Goal: Task Accomplishment & Management: Use online tool/utility

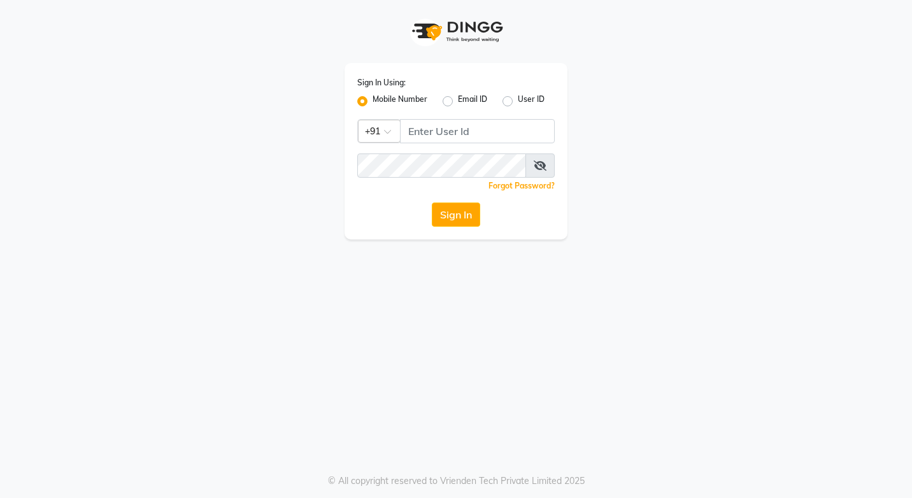
click at [373, 99] on label "Mobile Number" at bounding box center [400, 101] width 55 height 15
click at [373, 99] on input "Mobile Number" at bounding box center [377, 98] width 8 height 8
click at [442, 129] on input "Username" at bounding box center [477, 131] width 155 height 24
type input "7022107409"
click at [451, 212] on button "Sign In" at bounding box center [456, 215] width 48 height 24
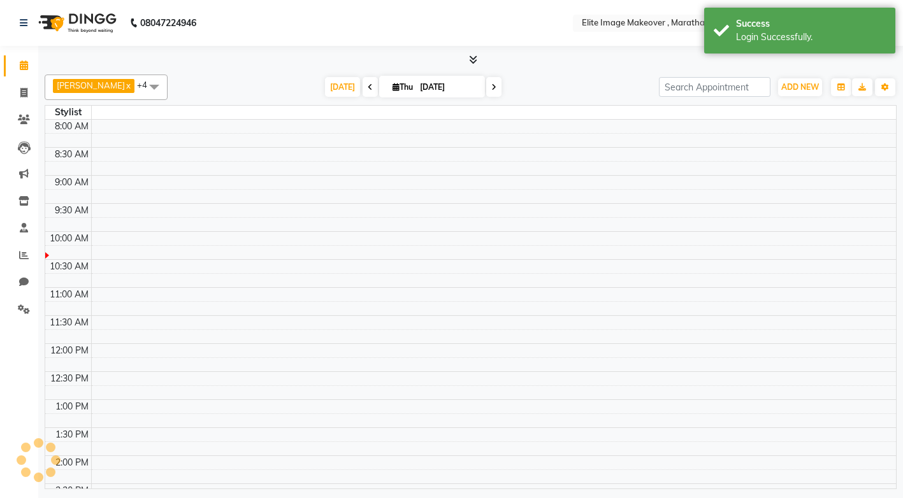
select select "en"
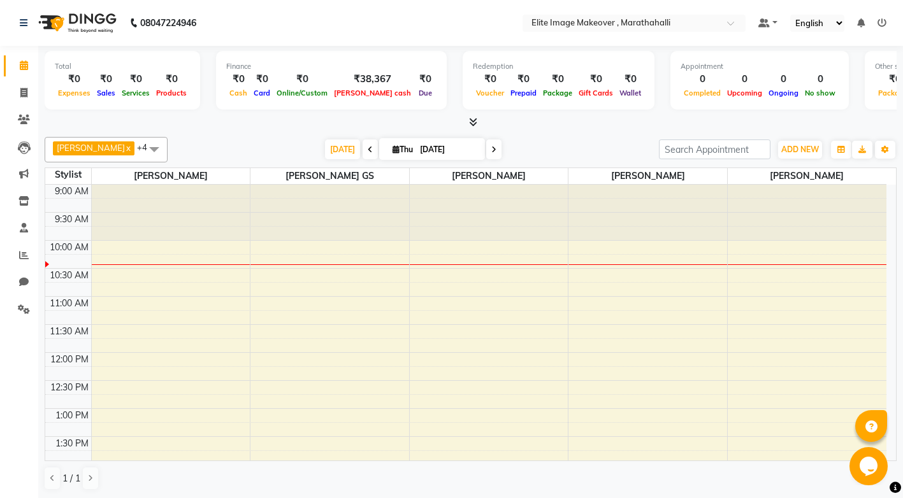
drag, startPoint x: 891, startPoint y: 328, endPoint x: 886, endPoint y: 189, distance: 138.4
click at [886, 185] on div at bounding box center [807, 213] width 159 height 56
click at [24, 92] on icon at bounding box center [23, 93] width 7 height 10
select select "service"
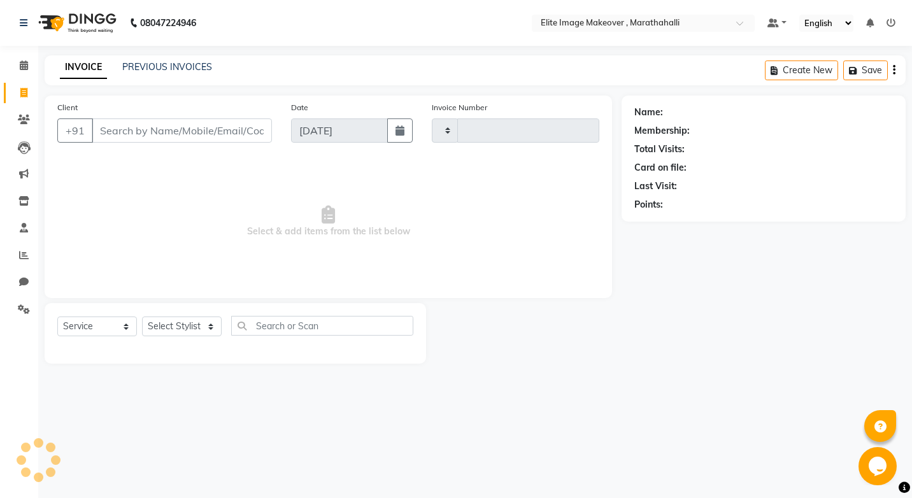
type input "0961"
select select "8005"
click at [155, 136] on input "Client" at bounding box center [182, 131] width 180 height 24
type input "8106608547"
click at [254, 132] on span "Add Client" at bounding box center [239, 130] width 50 height 13
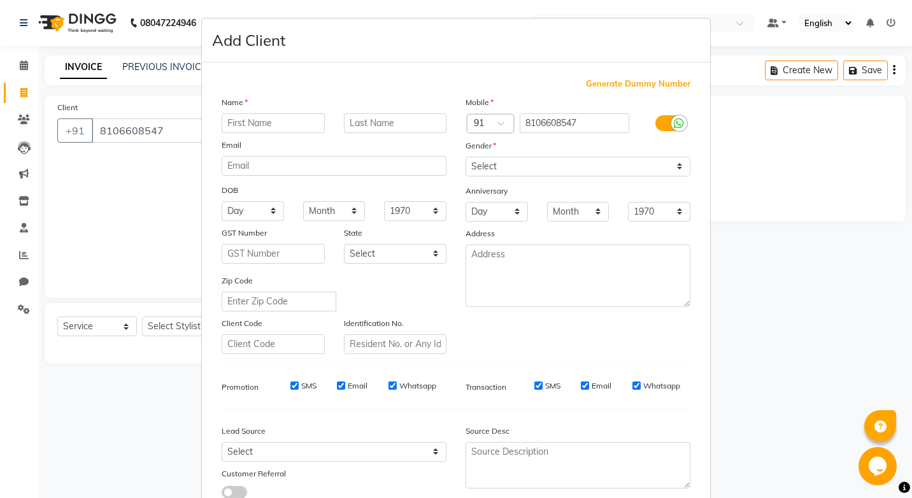
click at [250, 127] on input "text" at bounding box center [273, 123] width 103 height 20
type input "kertie"
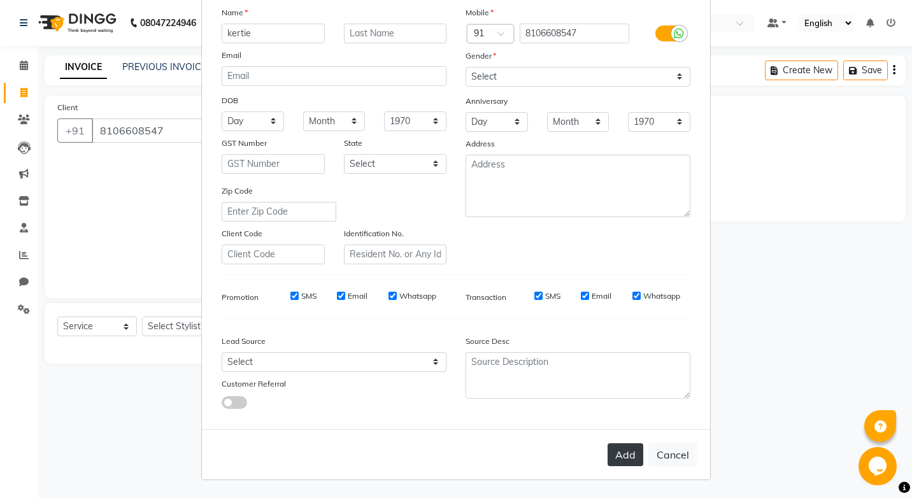
click at [631, 448] on button "Add" at bounding box center [626, 454] width 36 height 23
click at [620, 457] on button "Add" at bounding box center [626, 454] width 36 height 23
click at [621, 452] on button "Add" at bounding box center [626, 454] width 36 height 23
click at [614, 459] on button "Add" at bounding box center [626, 454] width 36 height 23
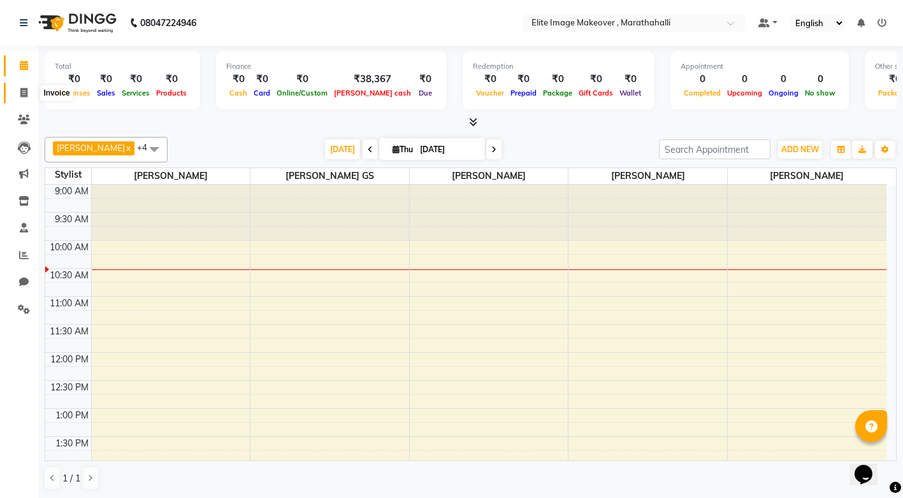
click at [22, 96] on icon at bounding box center [23, 93] width 7 height 10
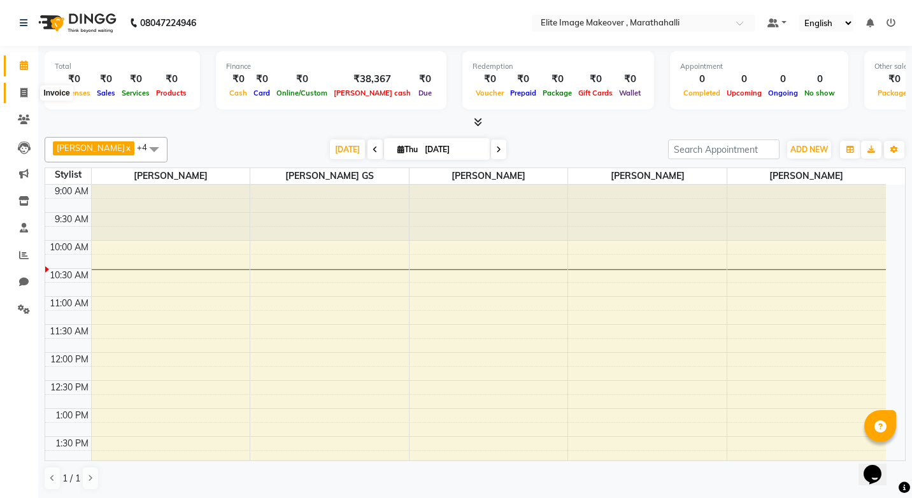
select select "8005"
select select "service"
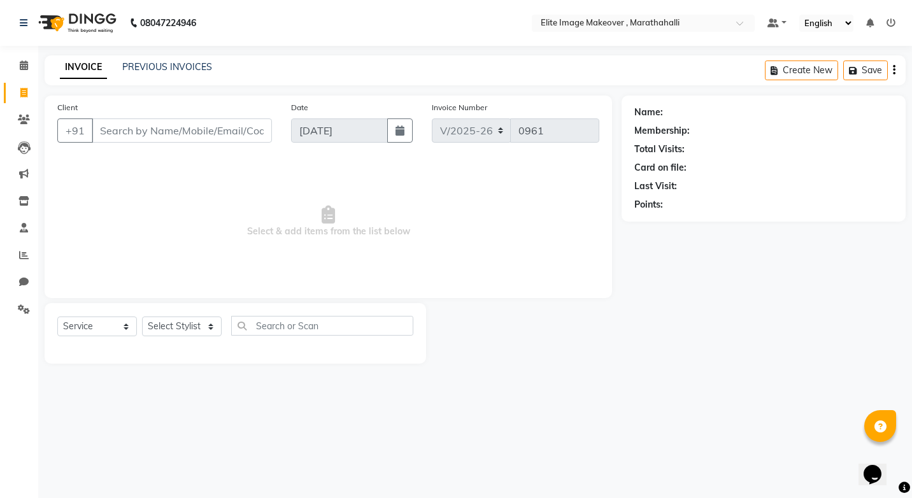
click at [131, 129] on input "Client" at bounding box center [182, 131] width 180 height 24
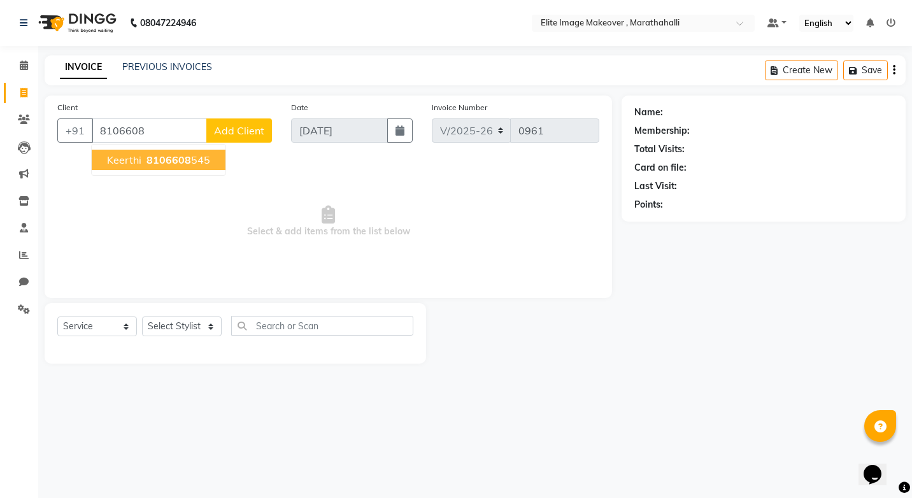
click at [141, 157] on button "Keerthi 8106608 545" at bounding box center [159, 160] width 134 height 20
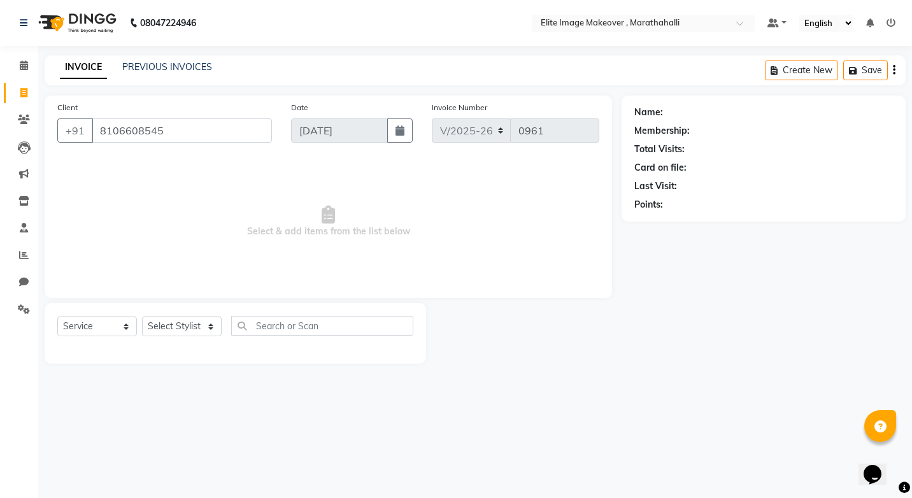
type input "8106608545"
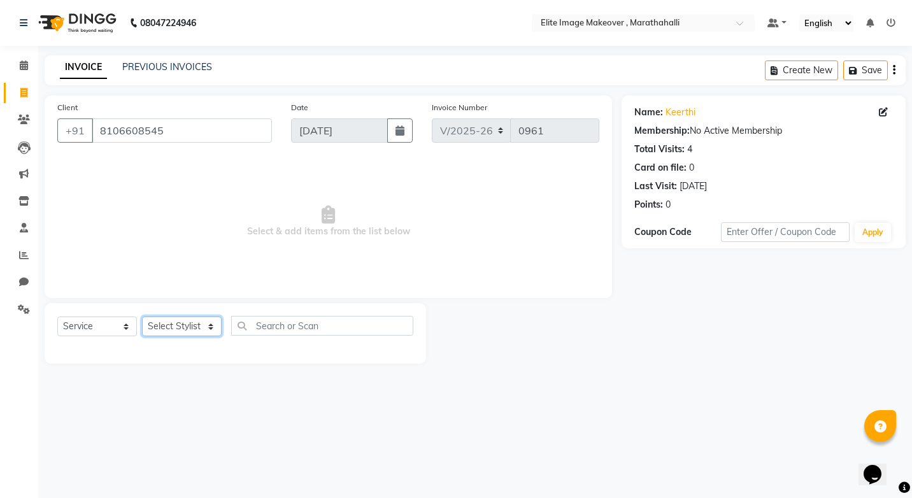
click at [211, 331] on select "Select Stylist Chaya Mina Neelu GS Sajid Vinod Kumar" at bounding box center [182, 327] width 80 height 20
select select "88652"
click at [142, 317] on select "Select Stylist Chaya Mina Neelu GS Sajid Vinod Kumar" at bounding box center [182, 327] width 80 height 20
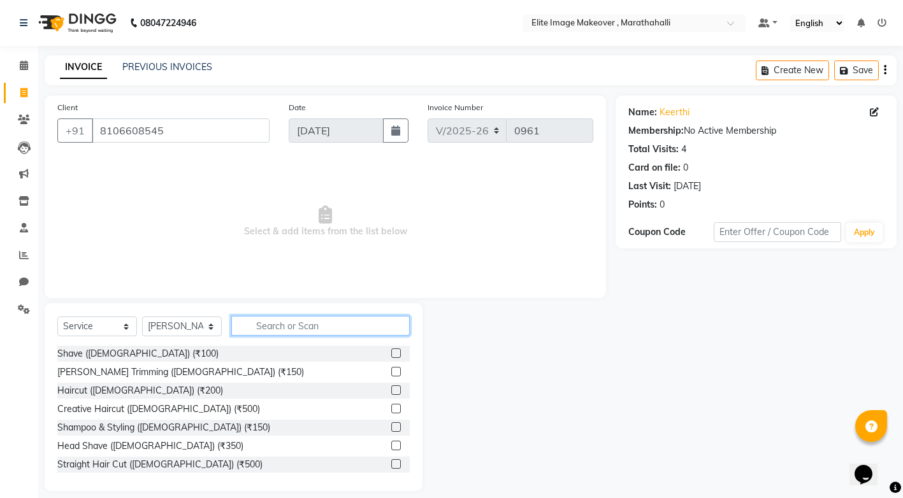
click at [291, 331] on input "text" at bounding box center [320, 326] width 178 height 20
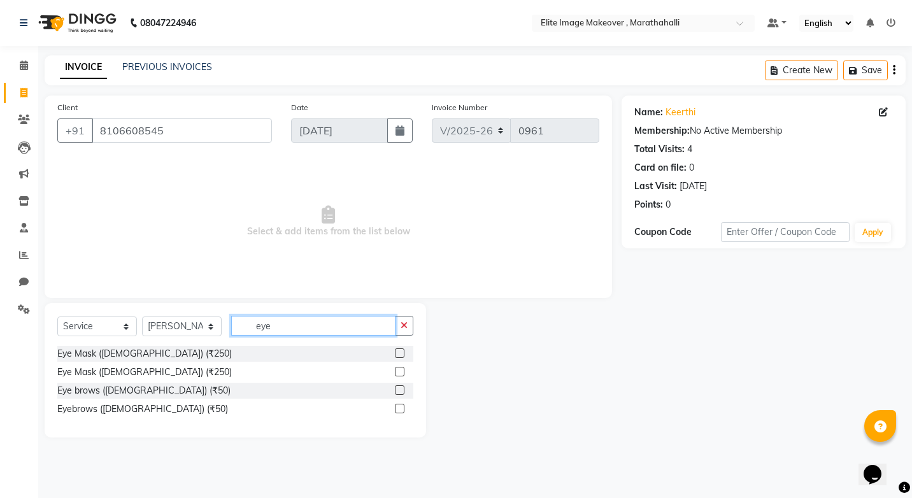
type input "eye"
click at [400, 409] on label at bounding box center [400, 409] width 10 height 10
click at [400, 409] on input "checkbox" at bounding box center [399, 409] width 8 height 8
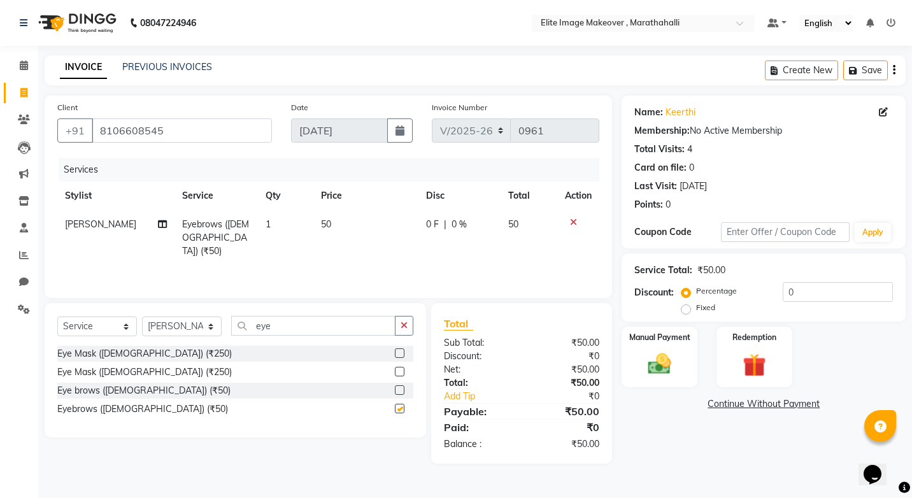
checkbox input "false"
click at [672, 373] on img at bounding box center [660, 364] width 40 height 28
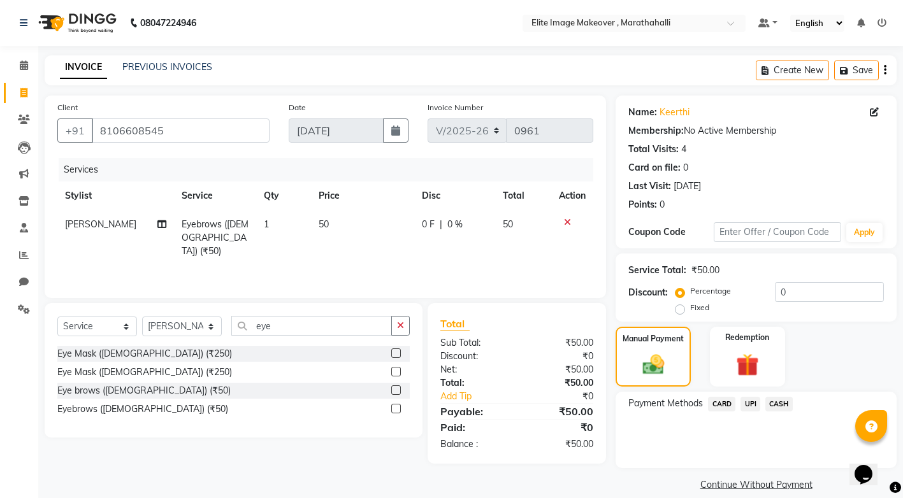
click at [751, 407] on span "UPI" at bounding box center [750, 404] width 20 height 15
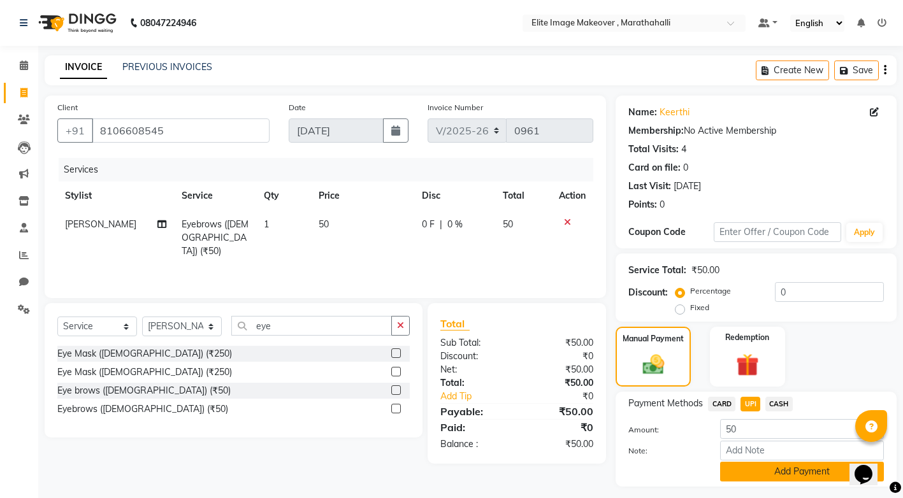
click at [814, 475] on button "Add Payment" at bounding box center [802, 472] width 164 height 20
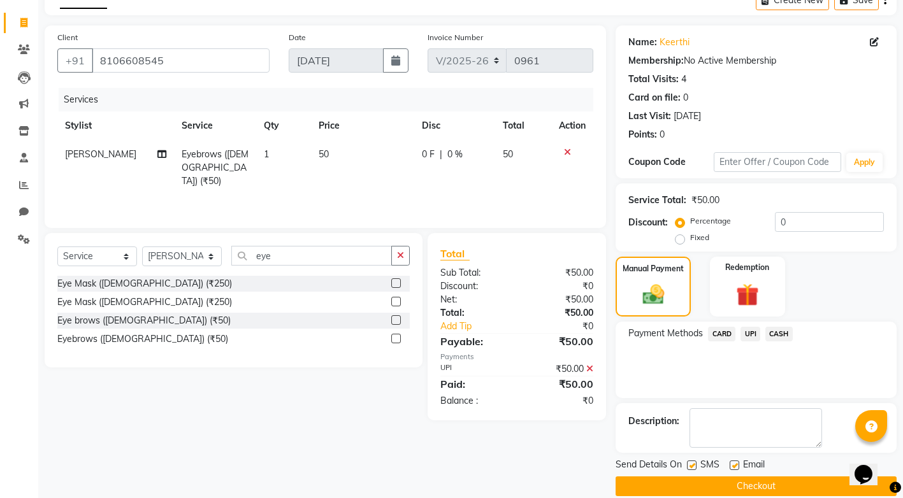
scroll to position [87, 0]
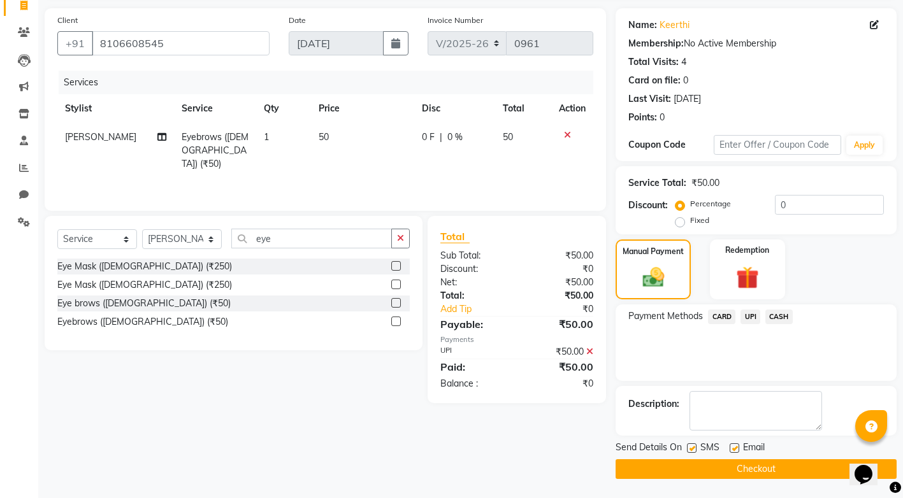
click at [748, 470] on button "Checkout" at bounding box center [756, 469] width 281 height 20
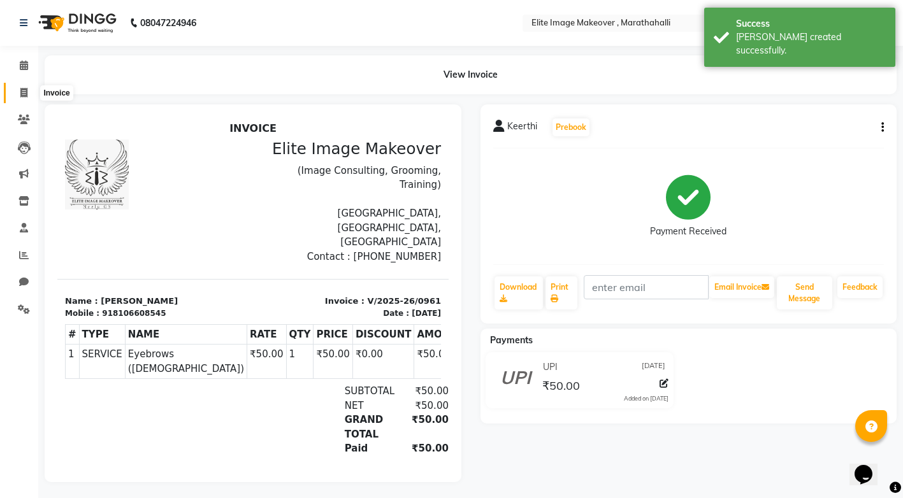
click at [26, 90] on icon at bounding box center [23, 93] width 7 height 10
select select "service"
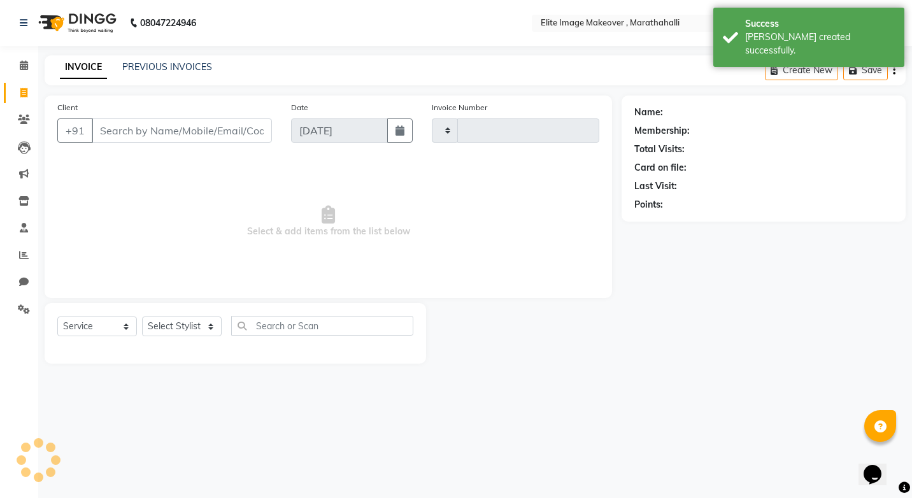
type input "0962"
select select "8005"
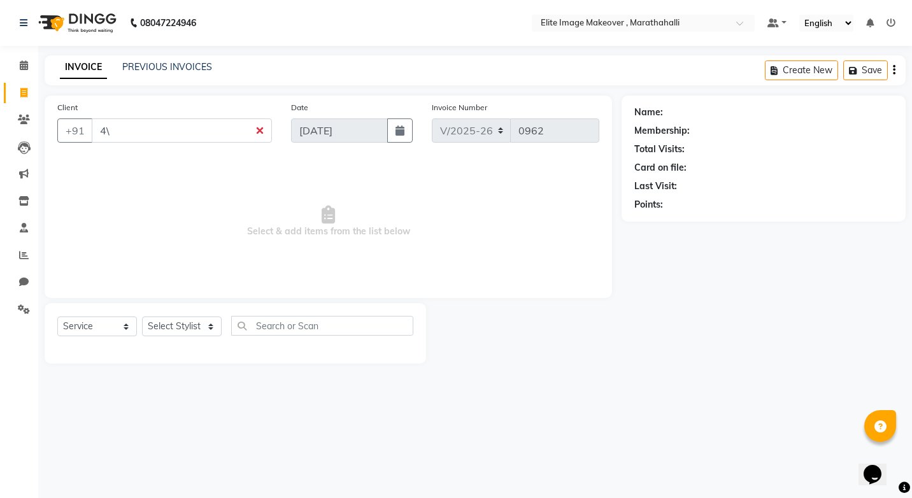
type input "4\+"
type input "0mgu"
click at [387, 119] on button "button" at bounding box center [399, 131] width 25 height 24
select select "9"
select select "2025"
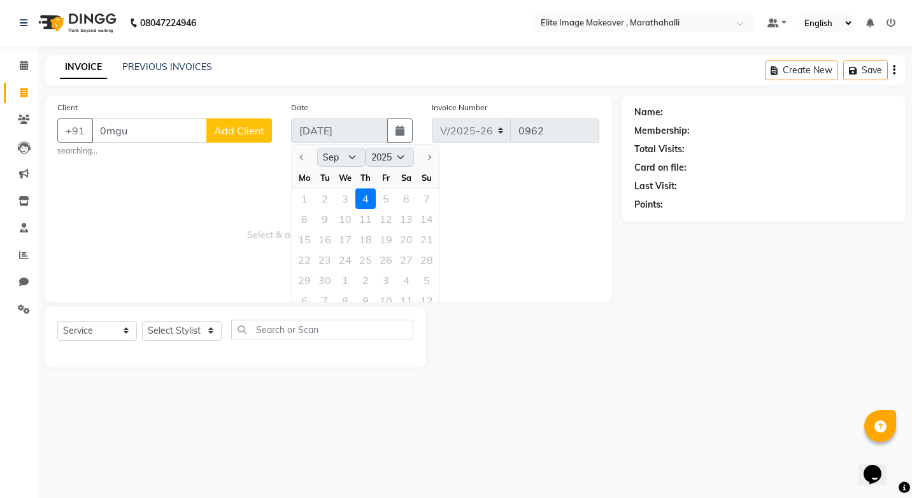
click at [387, 119] on button "button" at bounding box center [399, 131] width 25 height 24
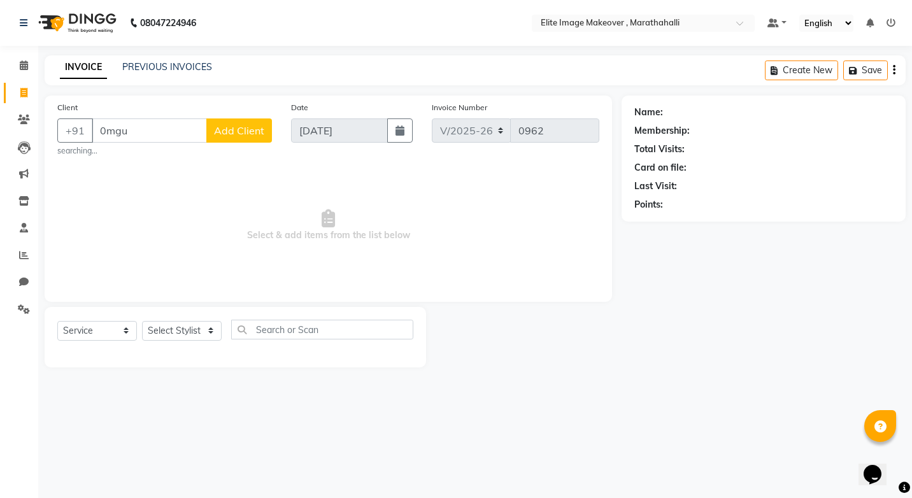
click at [53, 380] on main "INVOICE PREVIOUS INVOICES Create New Save Client +91 0mgu Add Client searching.…" at bounding box center [475, 220] width 874 height 331
drag, startPoint x: 533, startPoint y: 269, endPoint x: 528, endPoint y: 281, distance: 12.9
click at [530, 278] on span "Select & add items from the list below" at bounding box center [328, 225] width 542 height 127
drag, startPoint x: 515, startPoint y: 304, endPoint x: 530, endPoint y: 297, distance: 16.2
click at [530, 297] on div "Client +91 0mgu Add Client searching... Date 04-09-2025 Invoice Number V/2025 V…" at bounding box center [328, 232] width 587 height 272
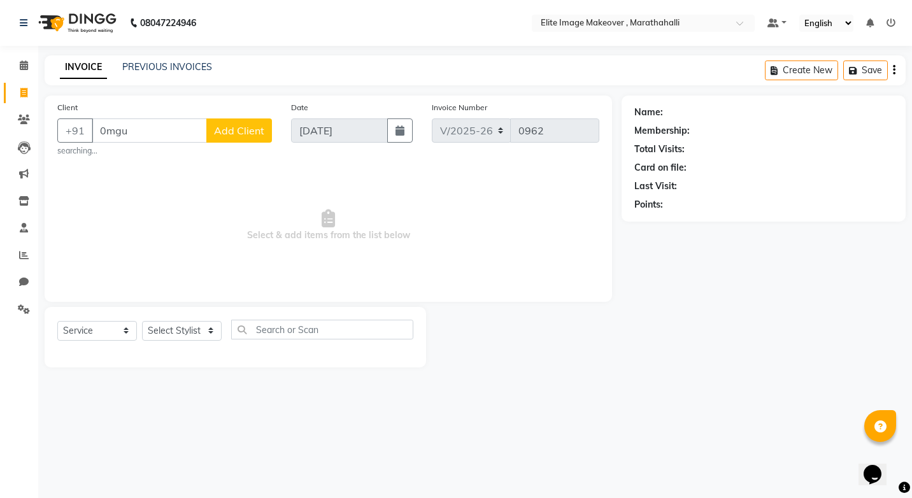
drag, startPoint x: 530, startPoint y: 297, endPoint x: 538, endPoint y: 294, distance: 9.5
click at [538, 294] on div "Client +91 0mgu Add Client searching... Date 04-09-2025 Invoice Number V/2025 V…" at bounding box center [329, 199] width 568 height 206
